Goal: Information Seeking & Learning: Learn about a topic

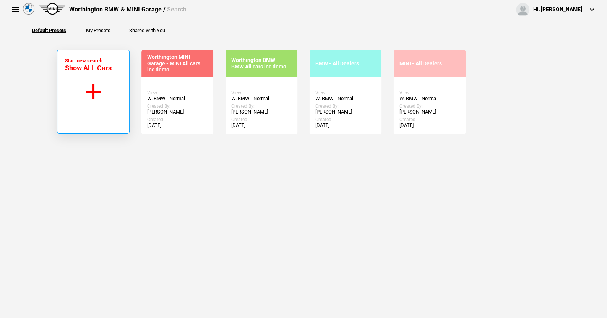
click at [90, 88] on button "Start new search Show ALL Cars" at bounding box center [93, 92] width 73 height 84
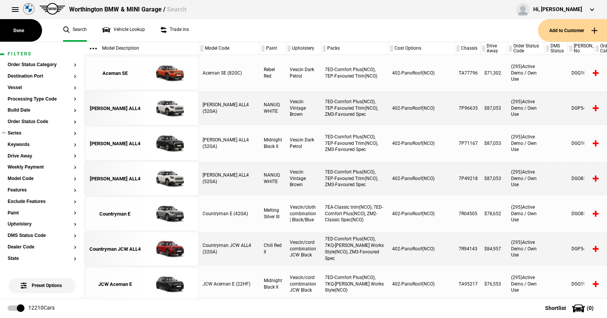
click at [16, 134] on button "Series" at bounding box center [42, 133] width 69 height 5
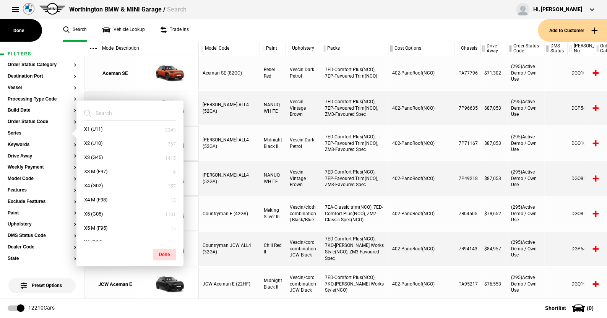
scroll to position [420, 0]
click at [96, 148] on button "X3 (G45)" at bounding box center [129, 150] width 107 height 14
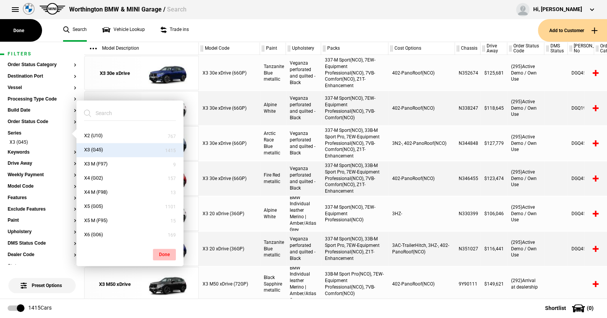
click at [168, 251] on button "Done" at bounding box center [164, 254] width 23 height 11
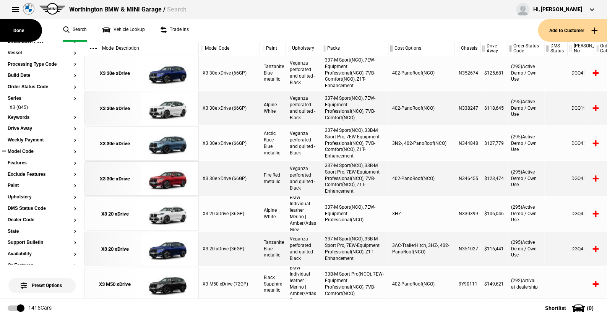
scroll to position [76, 0]
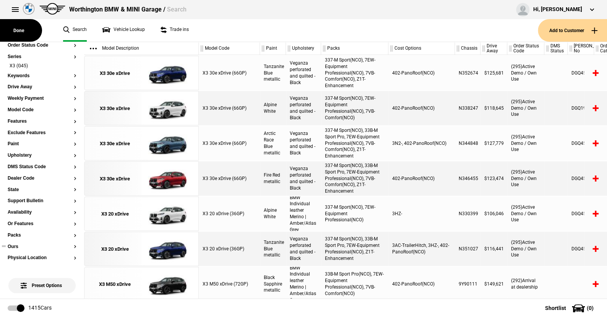
click at [15, 246] on button "Ours" at bounding box center [42, 246] width 69 height 5
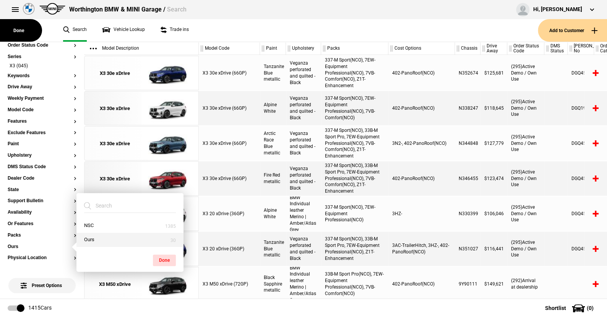
click at [90, 237] on button "Ours" at bounding box center [129, 240] width 107 height 14
click at [161, 255] on button "Done" at bounding box center [164, 260] width 23 height 11
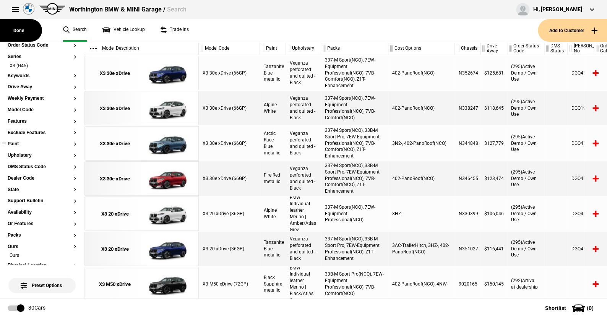
click at [16, 141] on button "Paint" at bounding box center [42, 143] width 69 height 5
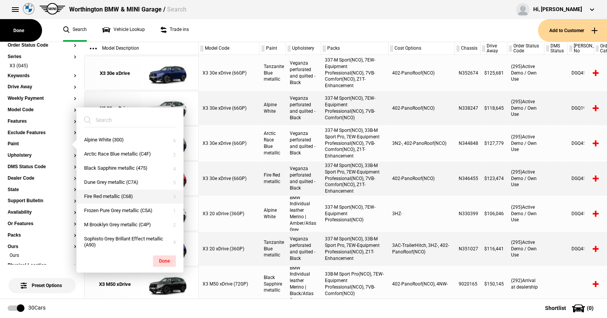
scroll to position [18, 0]
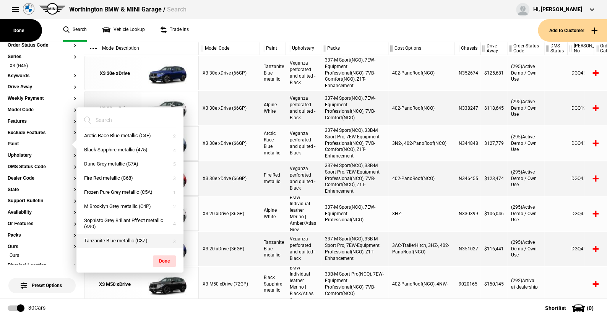
click at [109, 239] on button "Tanzanite Blue metallic (C3Z)" at bounding box center [129, 241] width 107 height 14
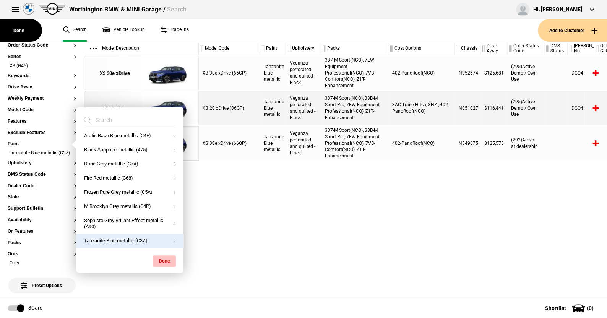
click at [157, 259] on button "Done" at bounding box center [164, 260] width 23 height 11
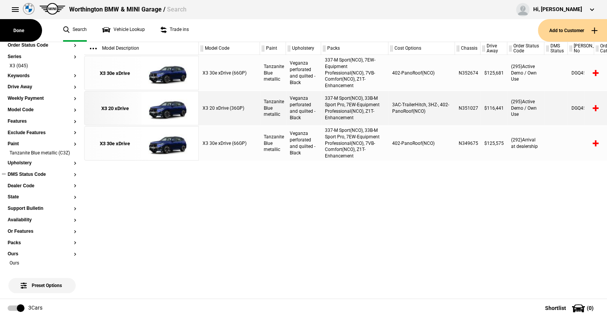
click at [30, 177] on button "DMS Status Code" at bounding box center [42, 174] width 69 height 5
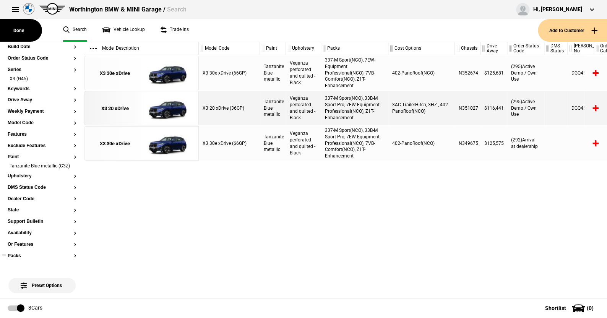
scroll to position [0, 0]
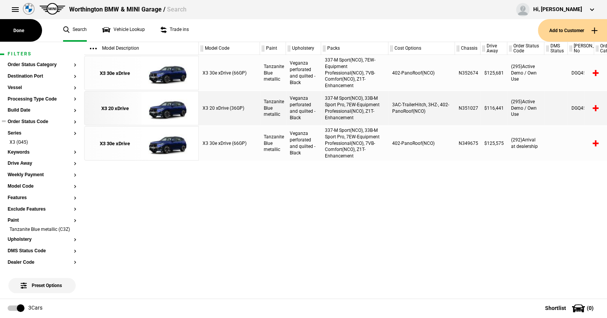
click at [37, 119] on button "Order Status Code" at bounding box center [42, 121] width 69 height 5
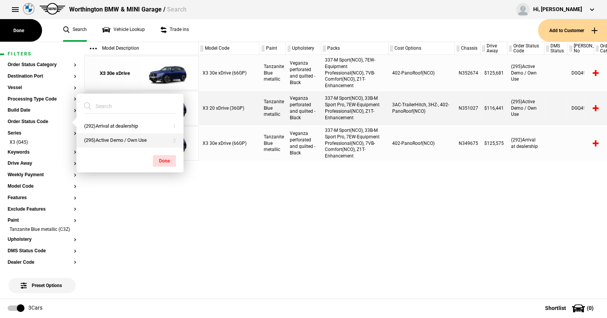
click at [102, 140] on button "(295)Active Demo / Own Use" at bounding box center [129, 140] width 107 height 14
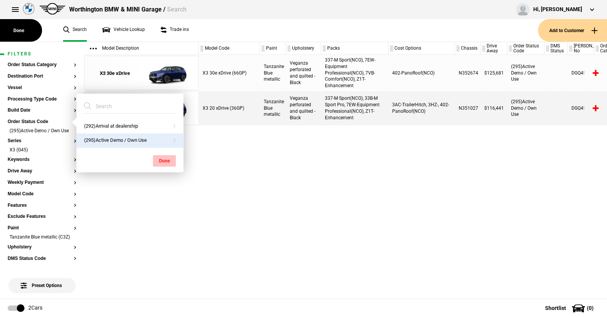
click at [164, 159] on button "Done" at bounding box center [164, 160] width 23 height 11
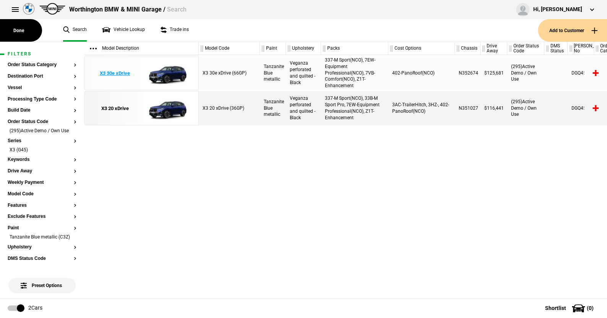
click at [165, 73] on img at bounding box center [167, 73] width 53 height 34
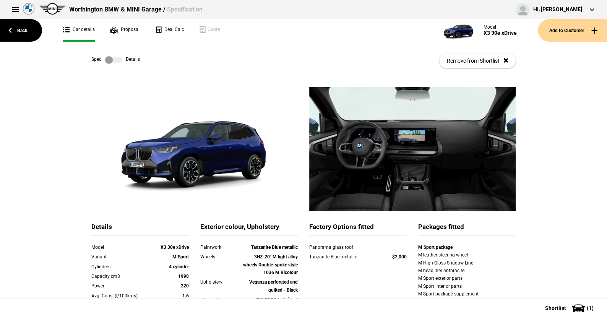
click at [119, 60] on link at bounding box center [113, 60] width 24 height 8
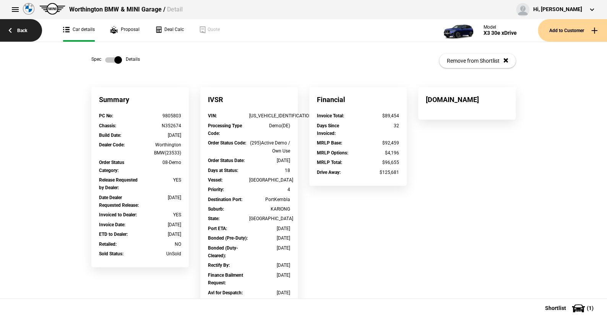
click at [20, 28] on link "Back" at bounding box center [21, 30] width 42 height 23
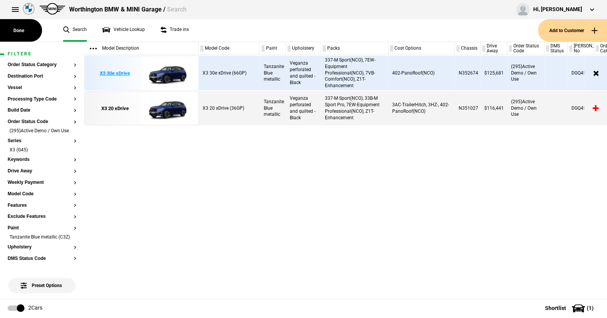
click at [168, 75] on img at bounding box center [167, 73] width 53 height 34
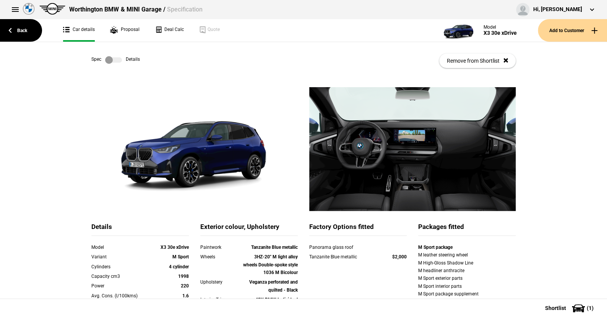
click at [116, 61] on label at bounding box center [113, 60] width 17 height 8
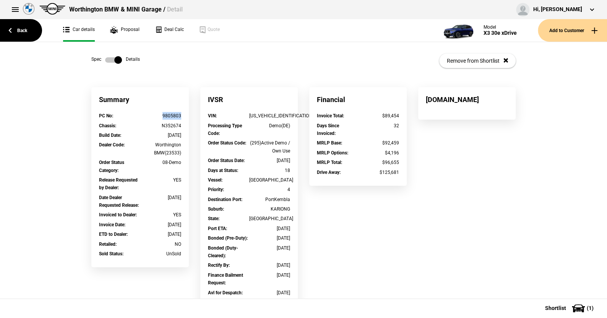
drag, startPoint x: 182, startPoint y: 117, endPoint x: 160, endPoint y: 117, distance: 22.2
click at [160, 117] on div "PC No : 9805803" at bounding box center [140, 117] width 94 height 10
copy div "9805803"
click at [24, 28] on link "Back" at bounding box center [21, 30] width 42 height 23
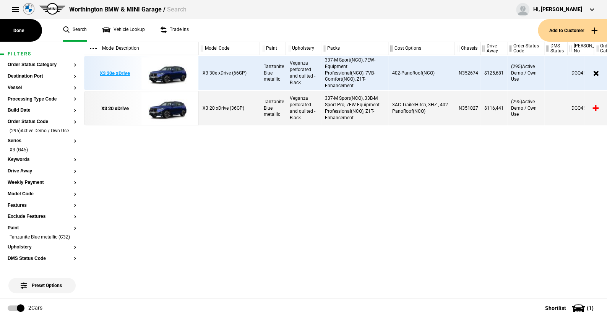
click at [168, 70] on img at bounding box center [167, 73] width 53 height 34
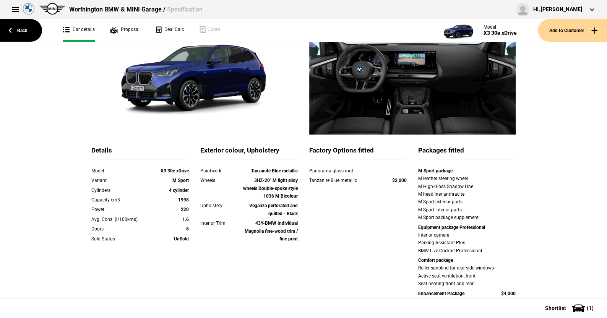
scroll to position [115, 0]
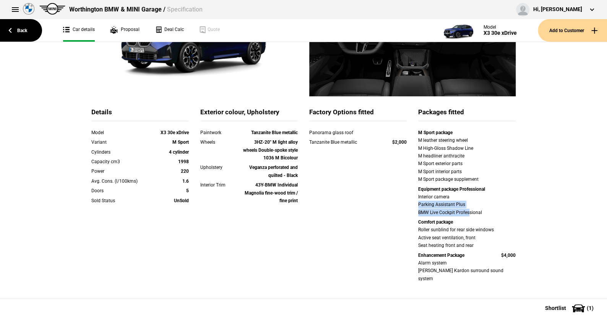
drag, startPoint x: 413, startPoint y: 205, endPoint x: 465, endPoint y: 212, distance: 53.2
click at [465, 212] on div "M Sport package M leather steering wheel M High-Gloss Shadow Line M headliner a…" at bounding box center [466, 207] width 109 height 156
click at [412, 202] on div "M Sport package M leather steering wheel M High-Gloss Shadow Line M headliner a…" at bounding box center [466, 207] width 109 height 156
drag, startPoint x: 428, startPoint y: 213, endPoint x: 473, endPoint y: 228, distance: 47.9
click at [499, 219] on div "M Sport package M leather steering wheel M High-Gloss Shadow Line M headliner a…" at bounding box center [466, 207] width 109 height 156
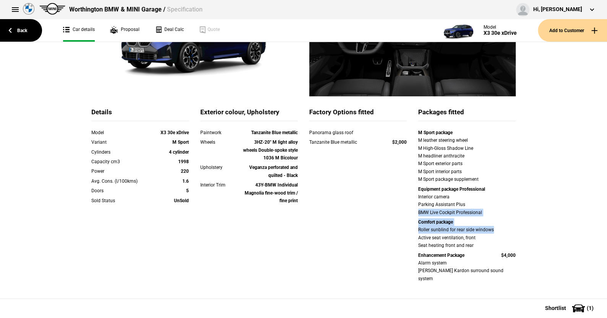
click at [405, 216] on div "Details Model X3 30e xDrive Variant M Sport Cylinders 4 cylinder Capacity cm3 1…" at bounding box center [304, 206] width 436 height 196
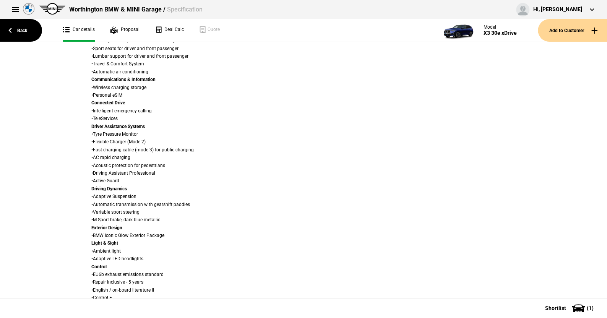
scroll to position [497, 0]
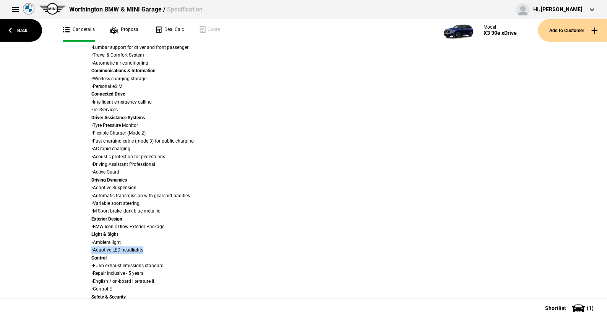
drag, startPoint x: 147, startPoint y: 243, endPoint x: 85, endPoint y: 243, distance: 61.9
click at [86, 243] on div "Trim • BMW Individual Magnolia fine-wood trim / fine print Wheel • 20" M light …" at bounding box center [195, 141] width 218 height 399
click at [23, 29] on link "Back" at bounding box center [21, 30] width 42 height 23
